Goal: Information Seeking & Learning: Learn about a topic

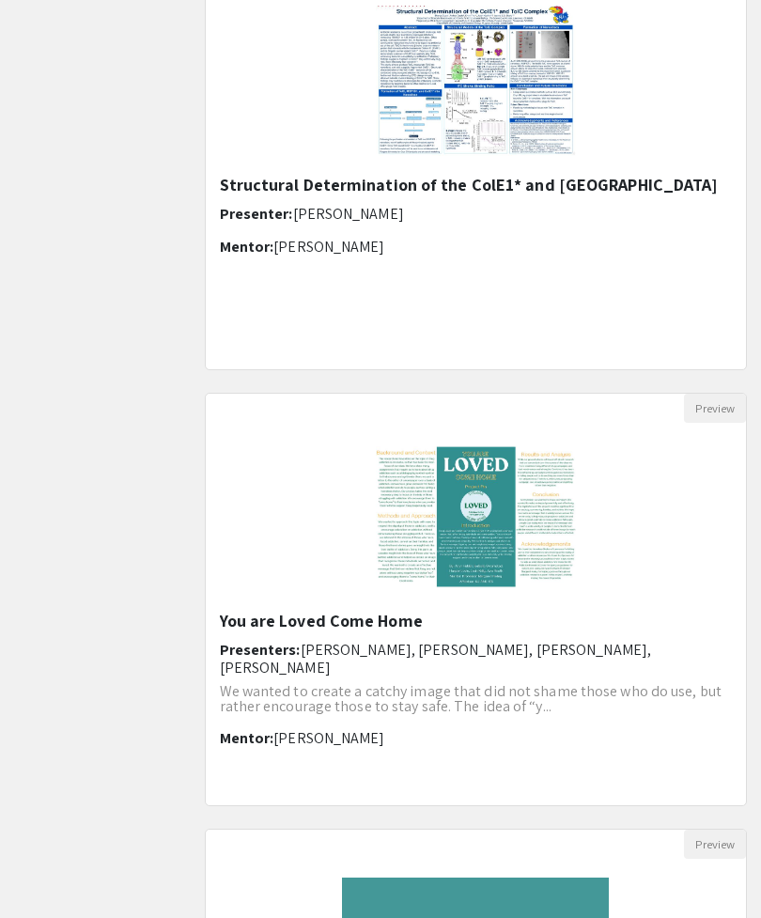
scroll to position [2012, 0]
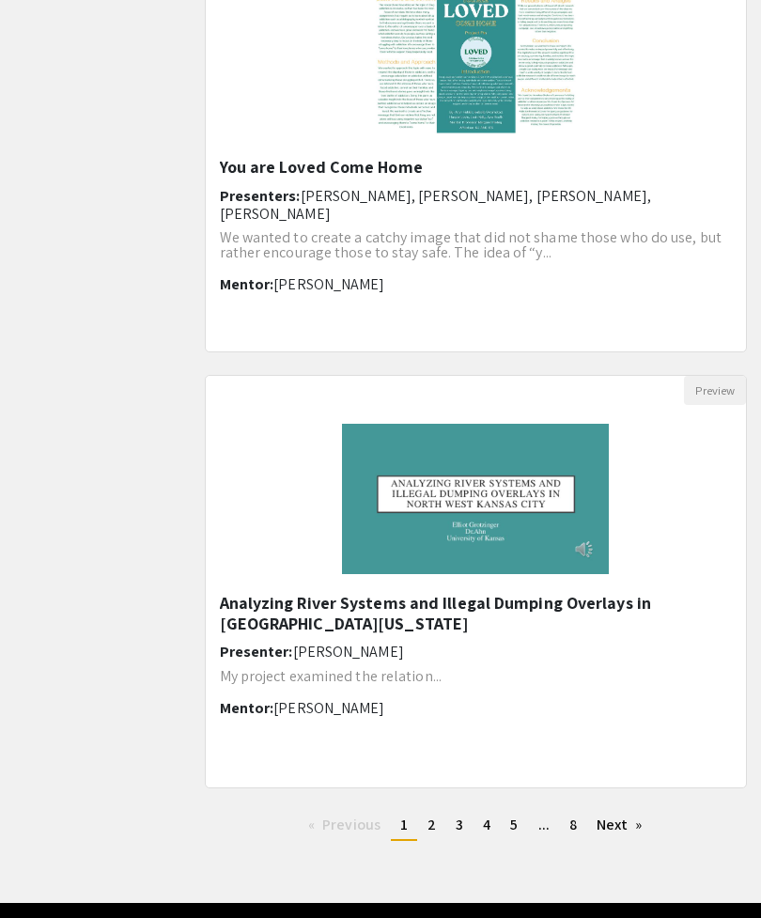
click at [587, 602] on h5 "Analyzing River Systems and Illegal Dumping Overlays in [GEOGRAPHIC_DATA][US_ST…" at bounding box center [476, 613] width 513 height 40
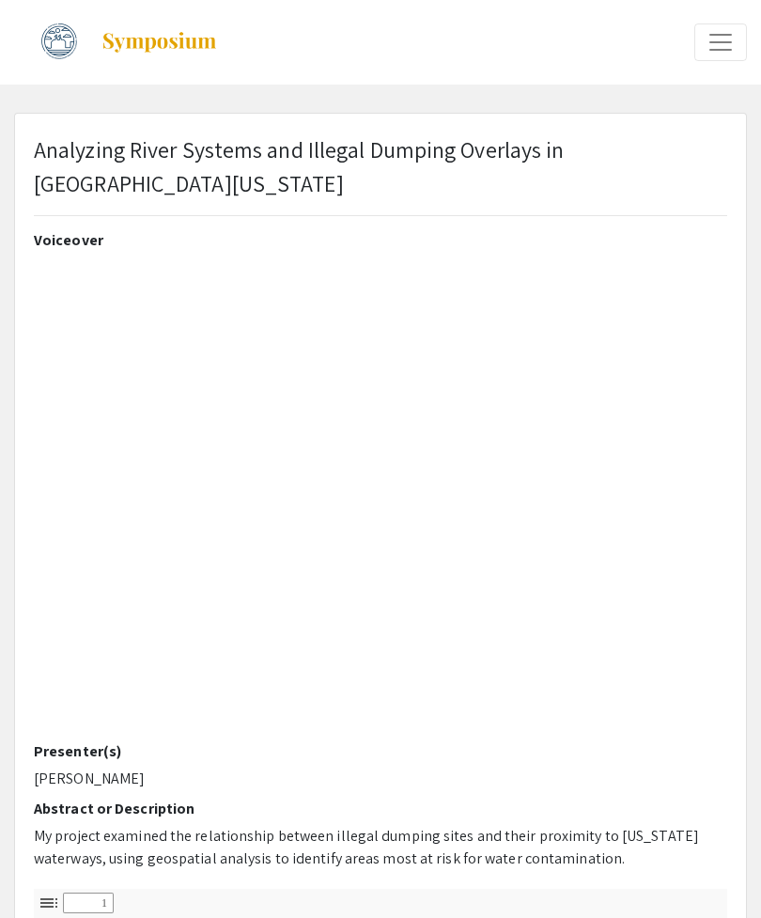
select select "custom"
type input "0"
select select "custom"
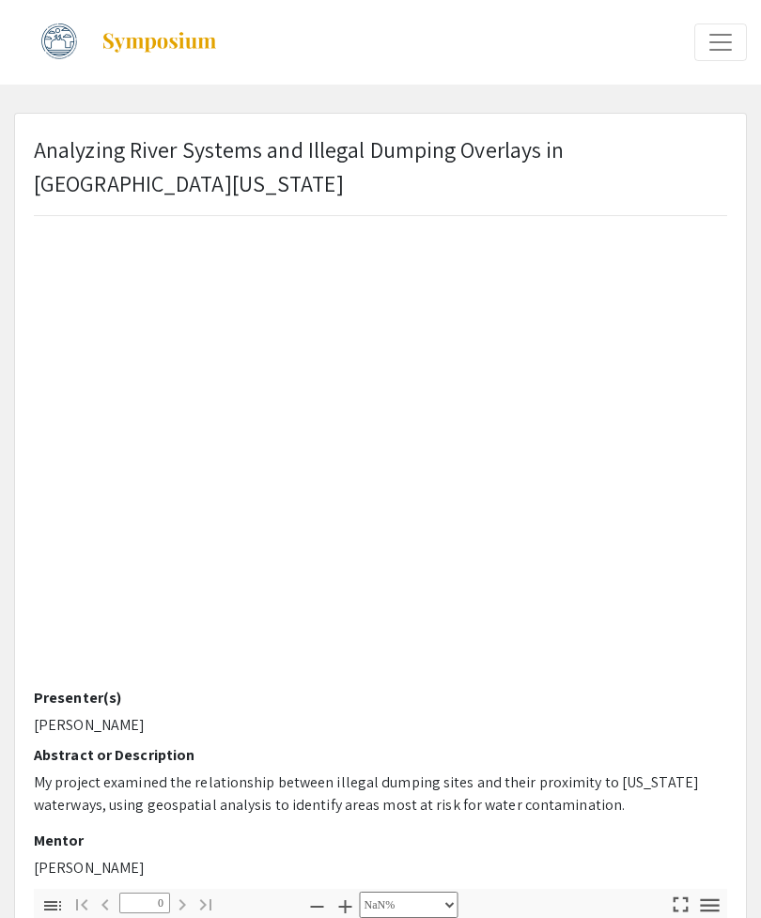
type input "1"
select select "auto"
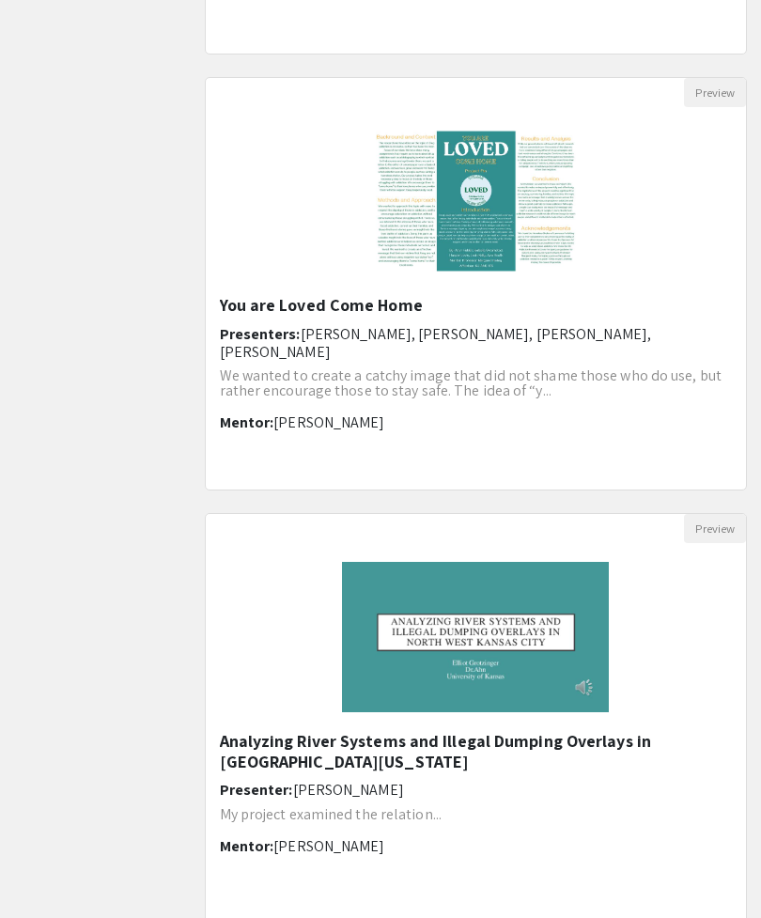
scroll to position [2012, 0]
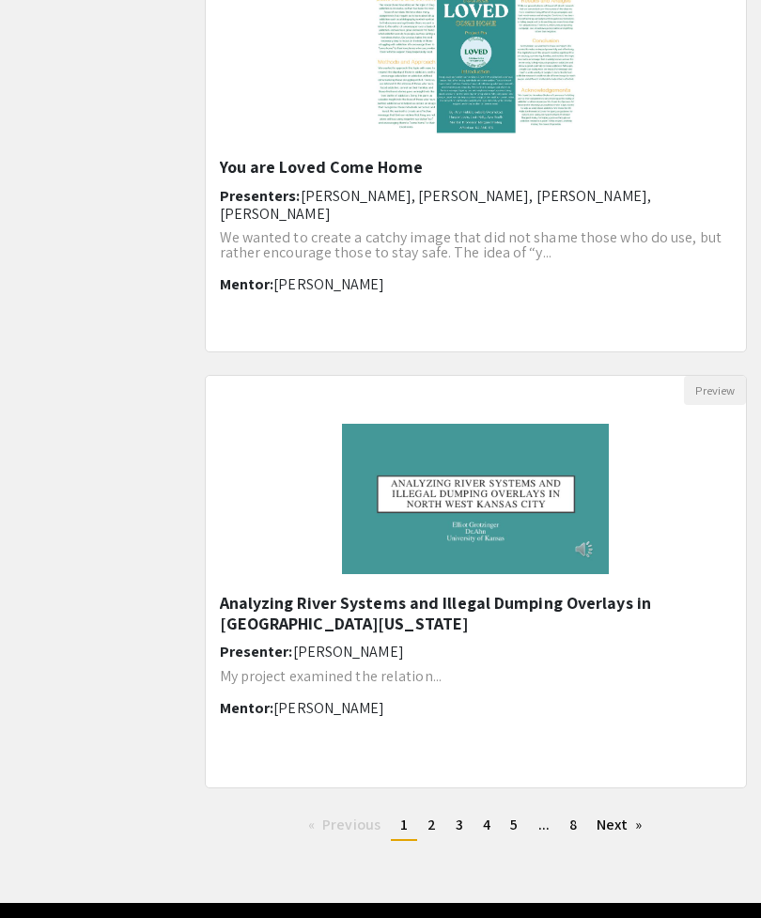
click at [599, 836] on link "Next page" at bounding box center [619, 825] width 65 height 28
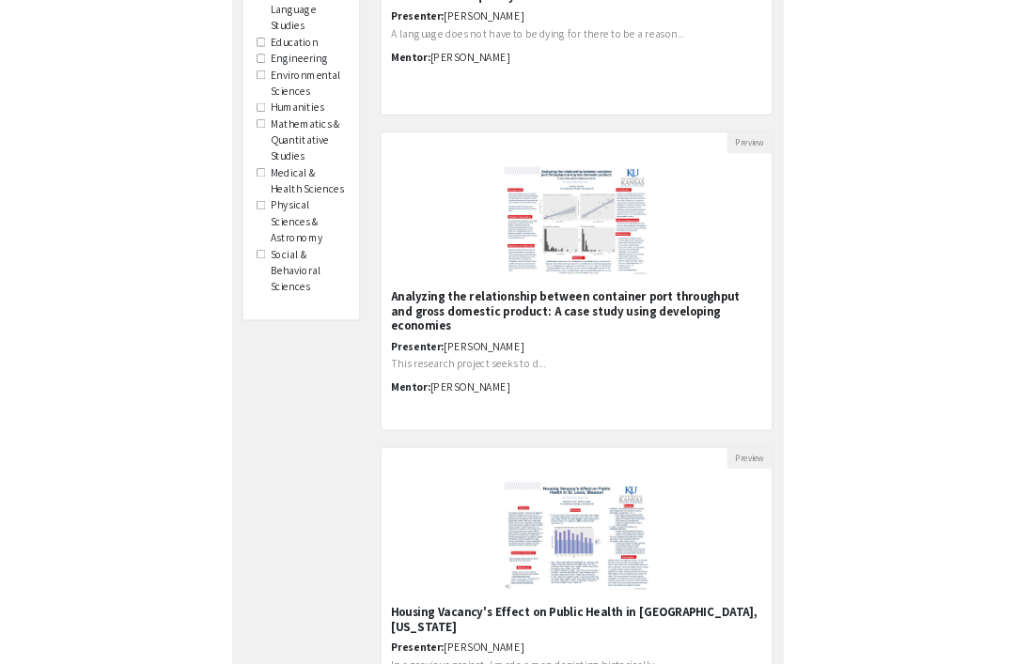
scroll to position [328, 0]
